Goal: Transaction & Acquisition: Purchase product/service

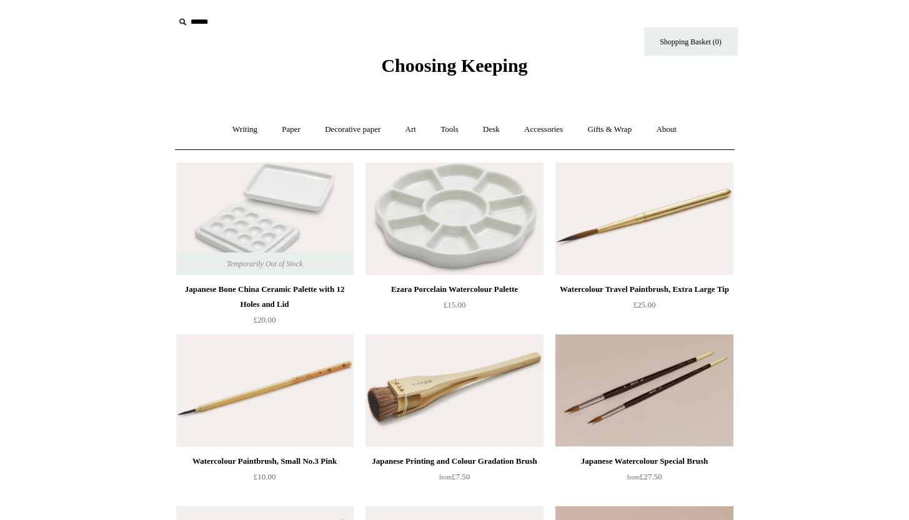
click at [202, 29] on input "text" at bounding box center [251, 22] width 154 height 23
type input "*****"
click at [311, 11] on input "*" at bounding box center [317, 22] width 12 height 22
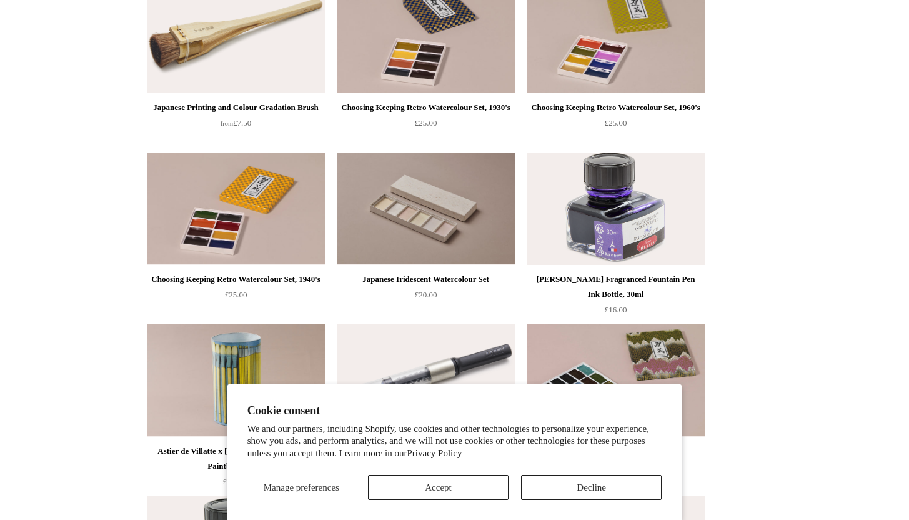
scroll to position [2011, 0]
